Goal: Task Accomplishment & Management: Use online tool/utility

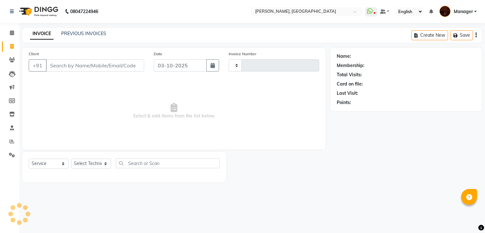
select select "service"
type input "2186"
select select "4063"
click at [10, 33] on icon at bounding box center [12, 32] width 4 height 5
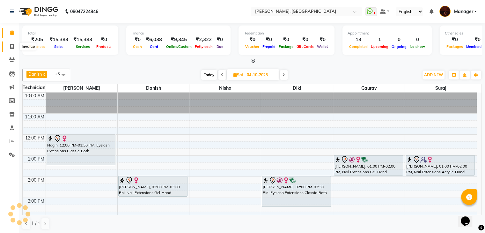
click at [14, 46] on span at bounding box center [11, 46] width 11 height 7
select select "service"
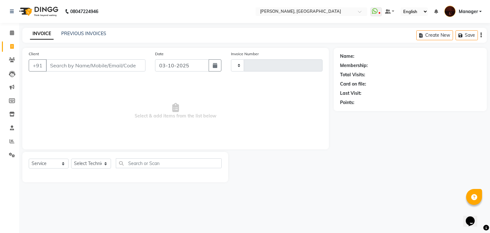
type input "2186"
select select "4063"
click at [104, 165] on select "Select Technician [PERSON_NAME] [PERSON_NAME] Lucky Manager [PERSON_NAME] Nisha…" at bounding box center [91, 163] width 40 height 10
click at [10, 33] on icon at bounding box center [12, 32] width 4 height 5
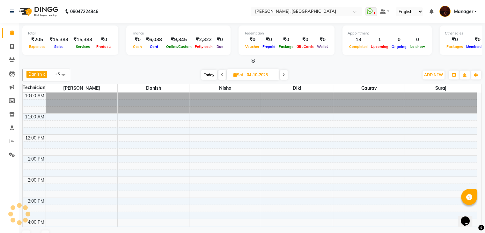
scroll to position [136, 0]
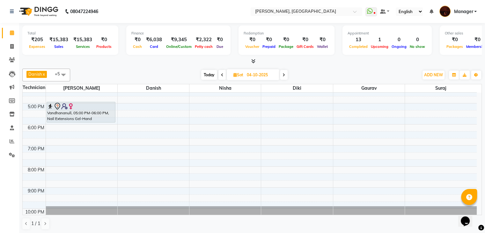
click at [256, 60] on div at bounding box center [251, 61] width 459 height 7
click at [254, 60] on icon at bounding box center [253, 61] width 4 height 5
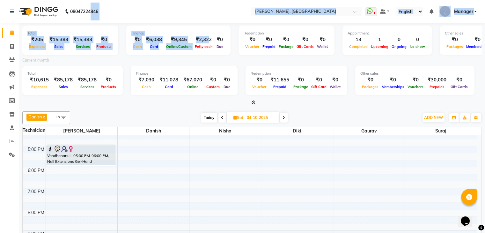
drag, startPoint x: 205, startPoint y: 42, endPoint x: 0, endPoint y: -28, distance: 216.7
click at [0, 0] on html "08047224946 Select Location × Nailashes, Indiranagar WhatsApp Status ✕ Status: …" at bounding box center [242, 116] width 485 height 233
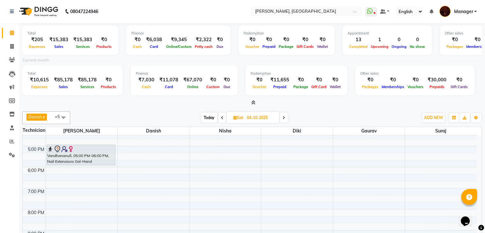
click at [164, 91] on div "Finance ₹7,030 Cash ₹11,078 Card ₹67,070 Online ₹0 Custom ₹0 Due" at bounding box center [184, 80] width 107 height 29
click at [13, 42] on link "Invoice" at bounding box center [9, 46] width 15 height 11
select select "service"
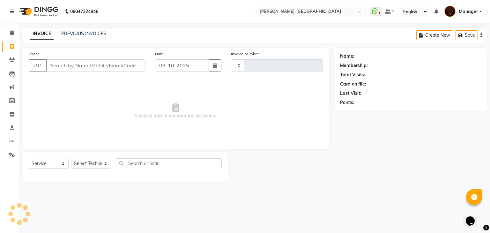
type input "2186"
select select "4063"
click at [95, 36] on link "PREVIOUS INVOICES" at bounding box center [83, 34] width 45 height 6
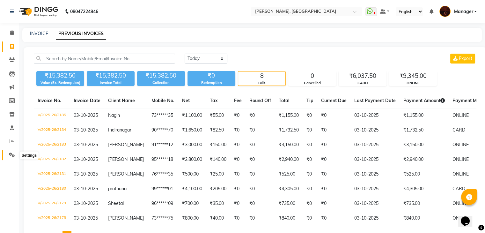
click at [11, 153] on icon at bounding box center [12, 154] width 6 height 5
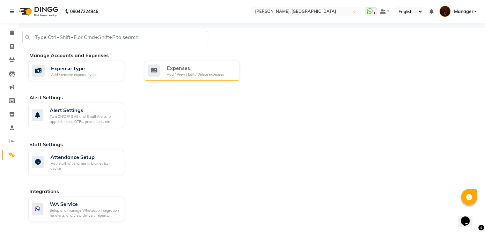
click at [167, 67] on div "Expenses" at bounding box center [195, 68] width 57 height 8
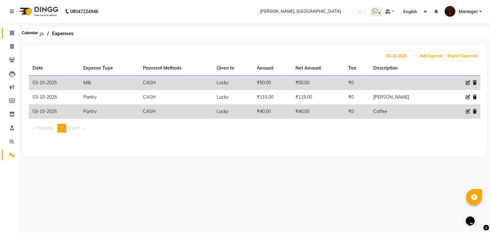
click at [13, 33] on icon at bounding box center [12, 32] width 4 height 5
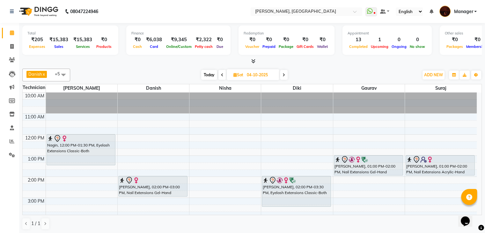
click at [250, 60] on span at bounding box center [252, 61] width 7 height 7
click at [6, 50] on link "Invoice" at bounding box center [9, 46] width 15 height 11
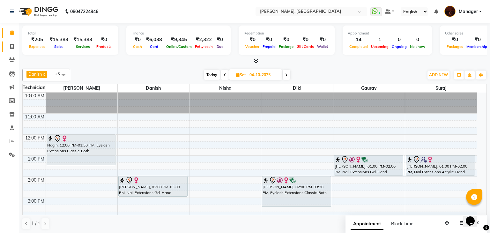
select select "service"
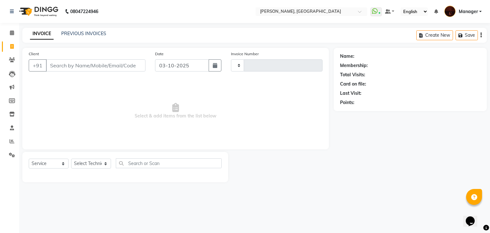
type input "2186"
select select "4063"
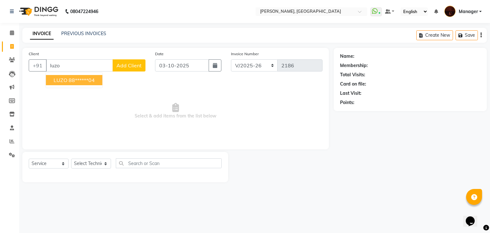
click at [82, 78] on ngb-highlight "88******04" at bounding box center [82, 80] width 26 height 6
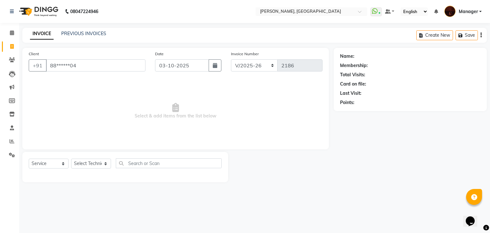
type input "88******04"
click at [357, 114] on button "button" at bounding box center [357, 111] width 4 height 7
